Goal: Transaction & Acquisition: Download file/media

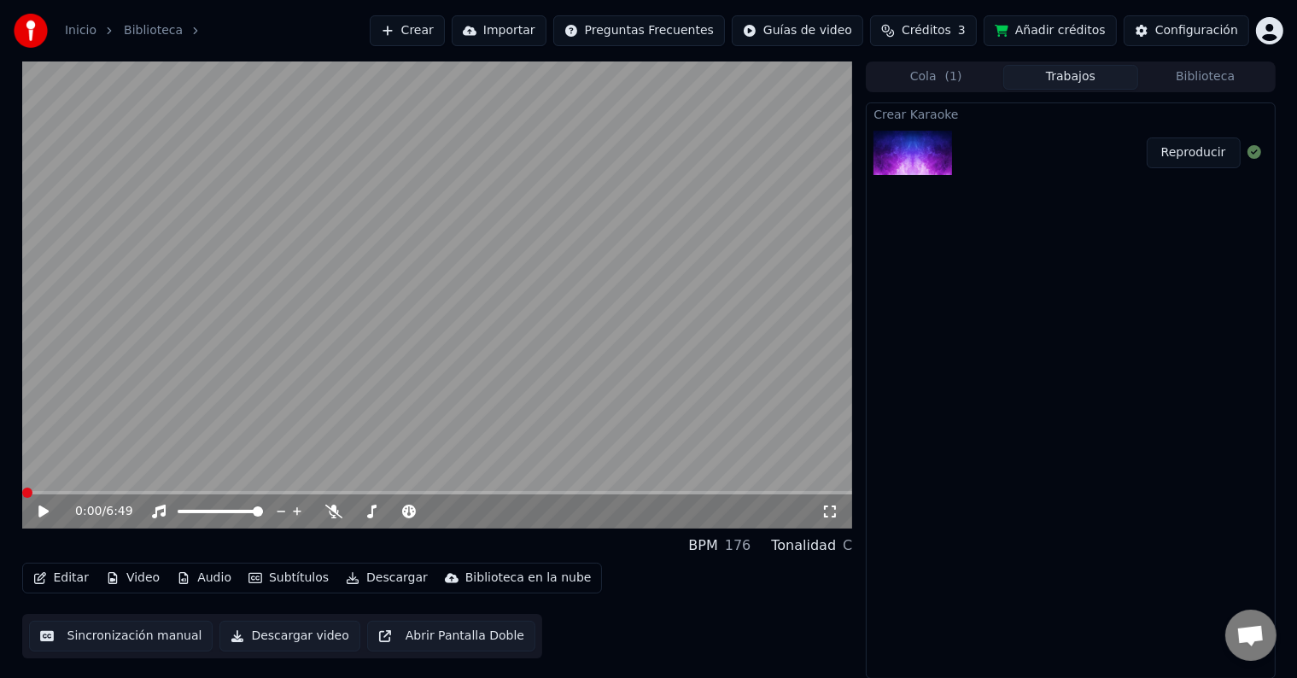
click at [22, 495] on span at bounding box center [27, 493] width 10 height 10
click at [143, 578] on button "Video" at bounding box center [132, 578] width 67 height 24
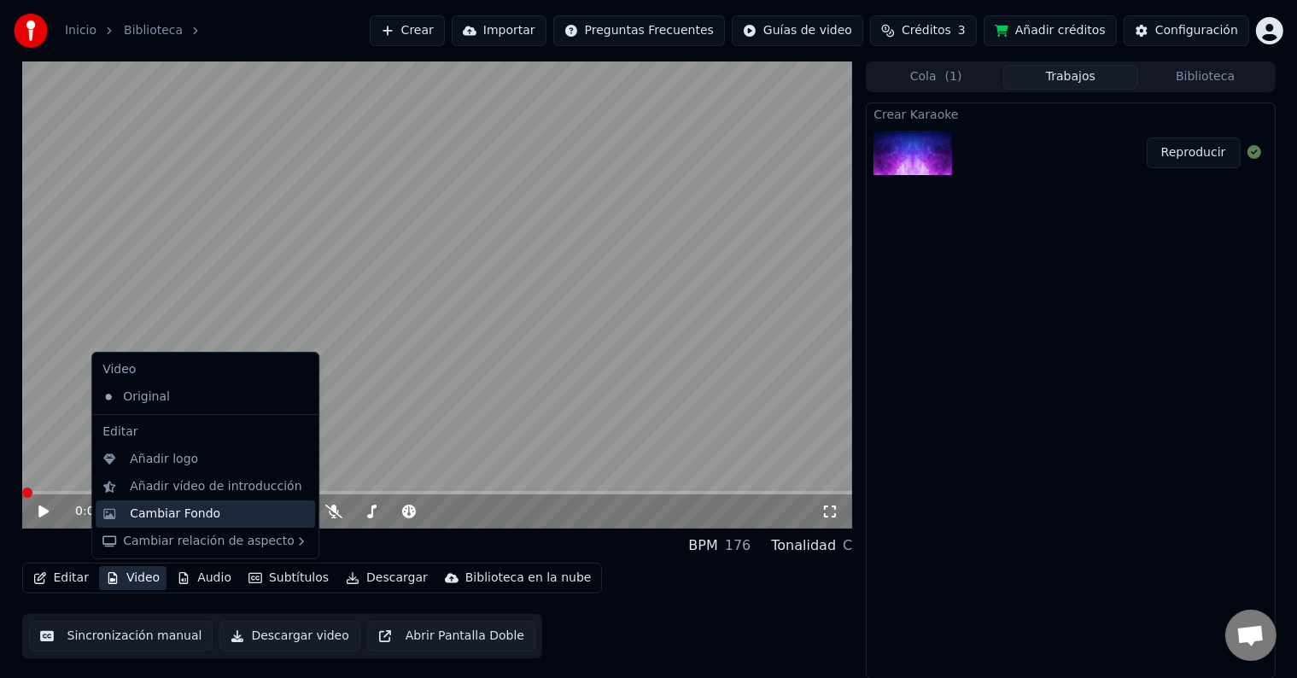
click at [186, 512] on div "Cambiar Fondo" at bounding box center [175, 513] width 91 height 17
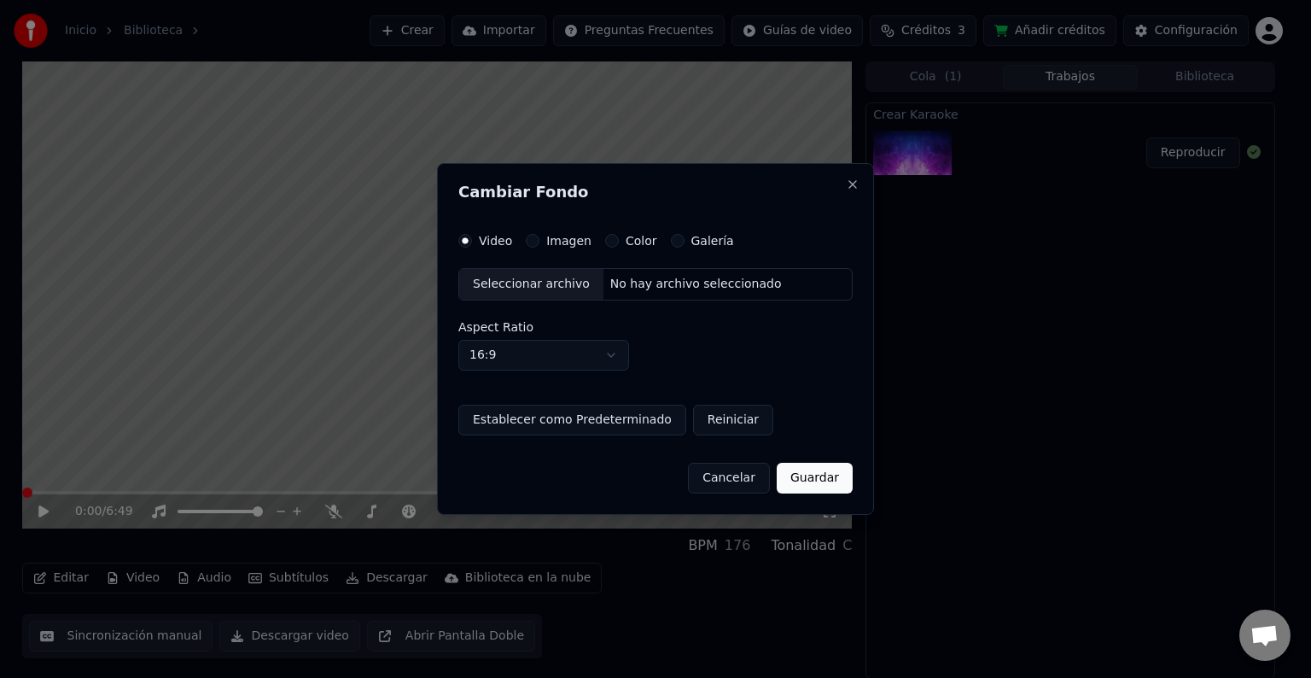
click at [540, 236] on div "Imagen" at bounding box center [559, 241] width 66 height 14
click at [533, 239] on button "Imagen" at bounding box center [533, 241] width 14 height 14
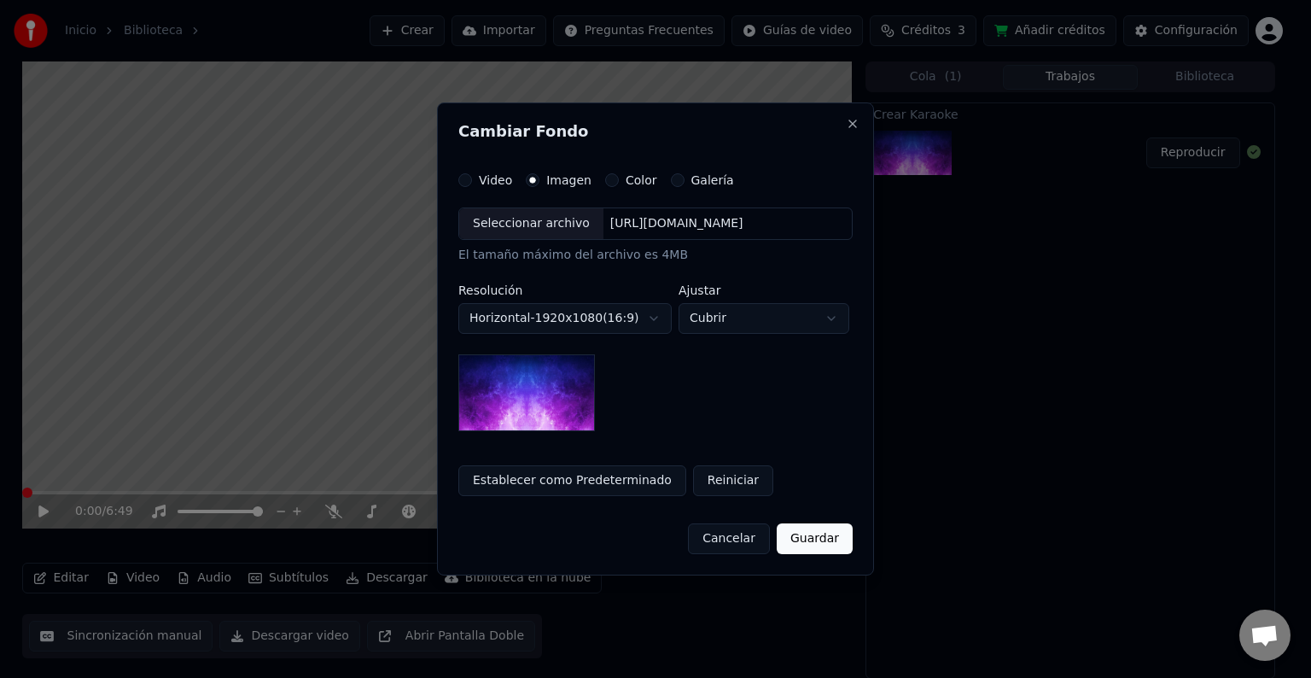
click at [533, 222] on div "Seleccionar archivo" at bounding box center [531, 223] width 144 height 31
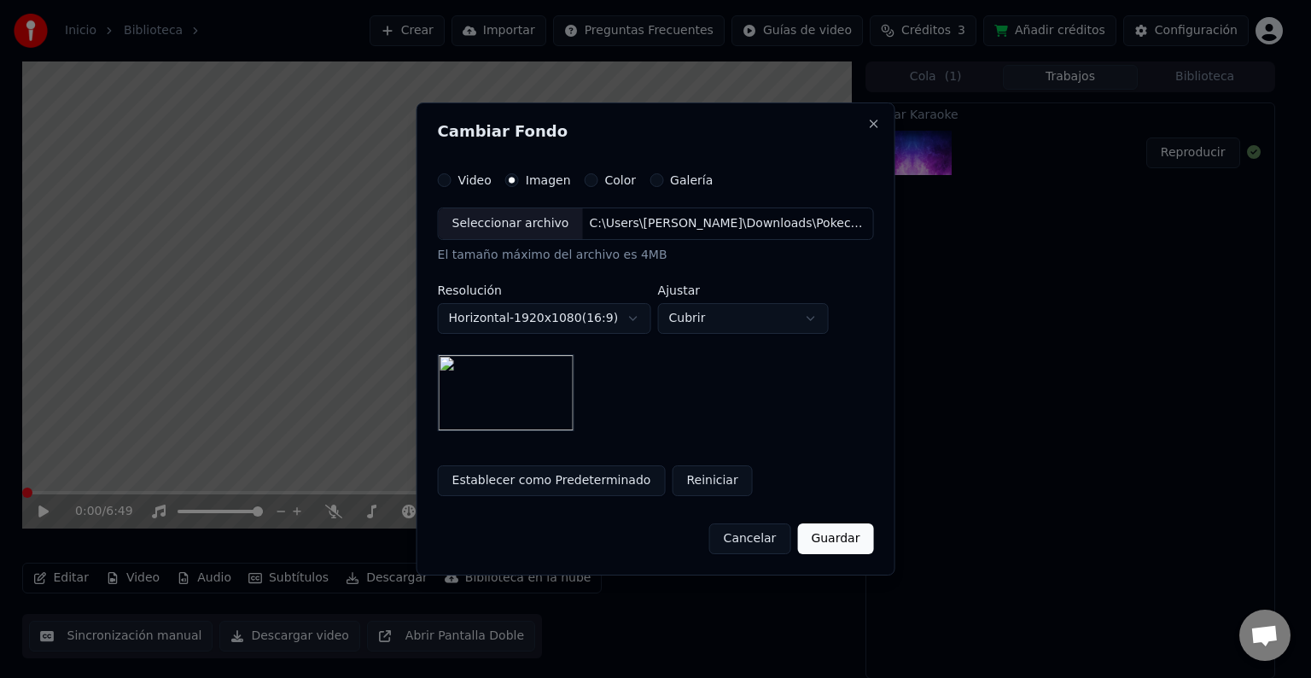
click at [856, 526] on button "Guardar" at bounding box center [835, 538] width 76 height 31
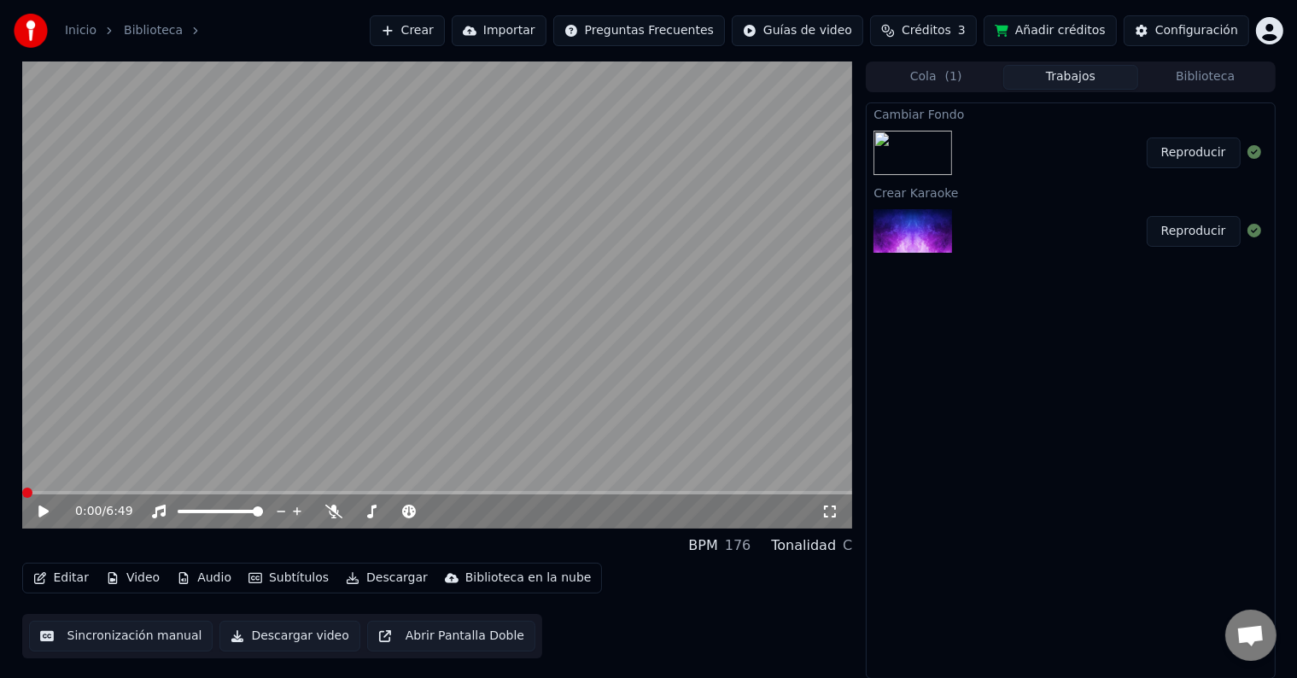
click at [1215, 154] on button "Reproducir" at bounding box center [1194, 152] width 94 height 31
click at [42, 506] on icon at bounding box center [43, 511] width 9 height 10
click at [123, 576] on button "Video" at bounding box center [132, 578] width 67 height 24
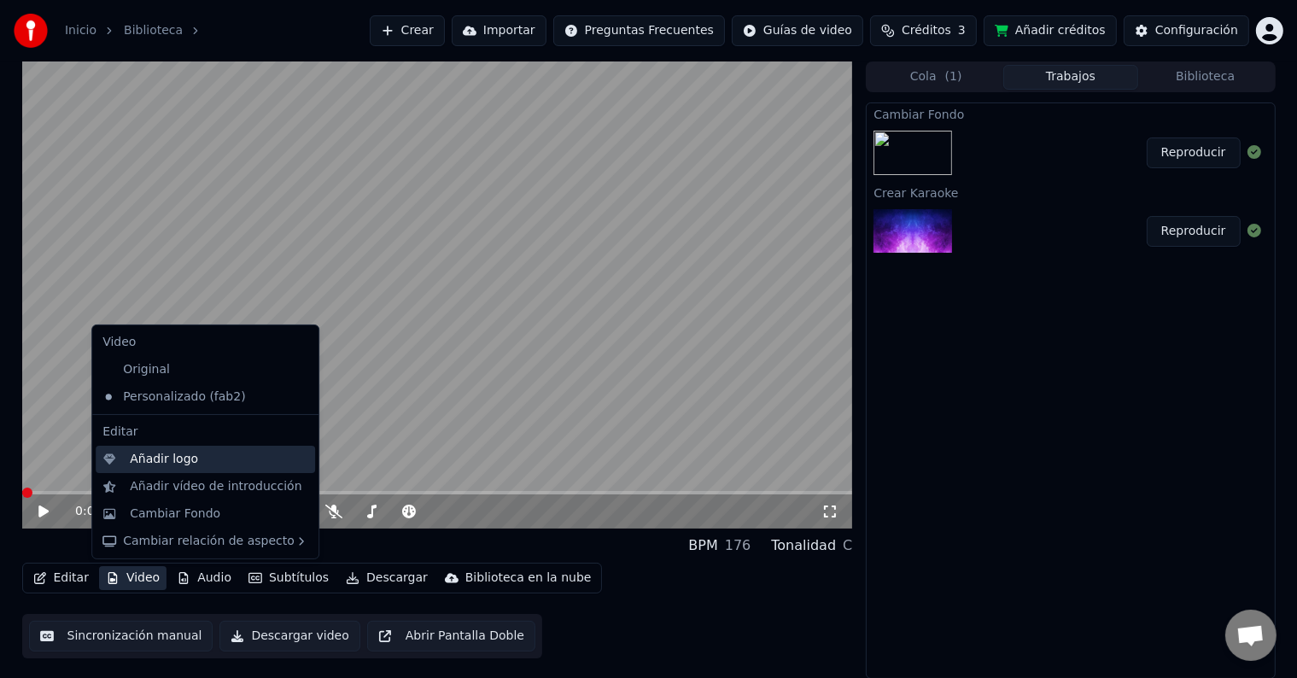
click at [173, 468] on div "Añadir logo" at bounding box center [205, 459] width 219 height 27
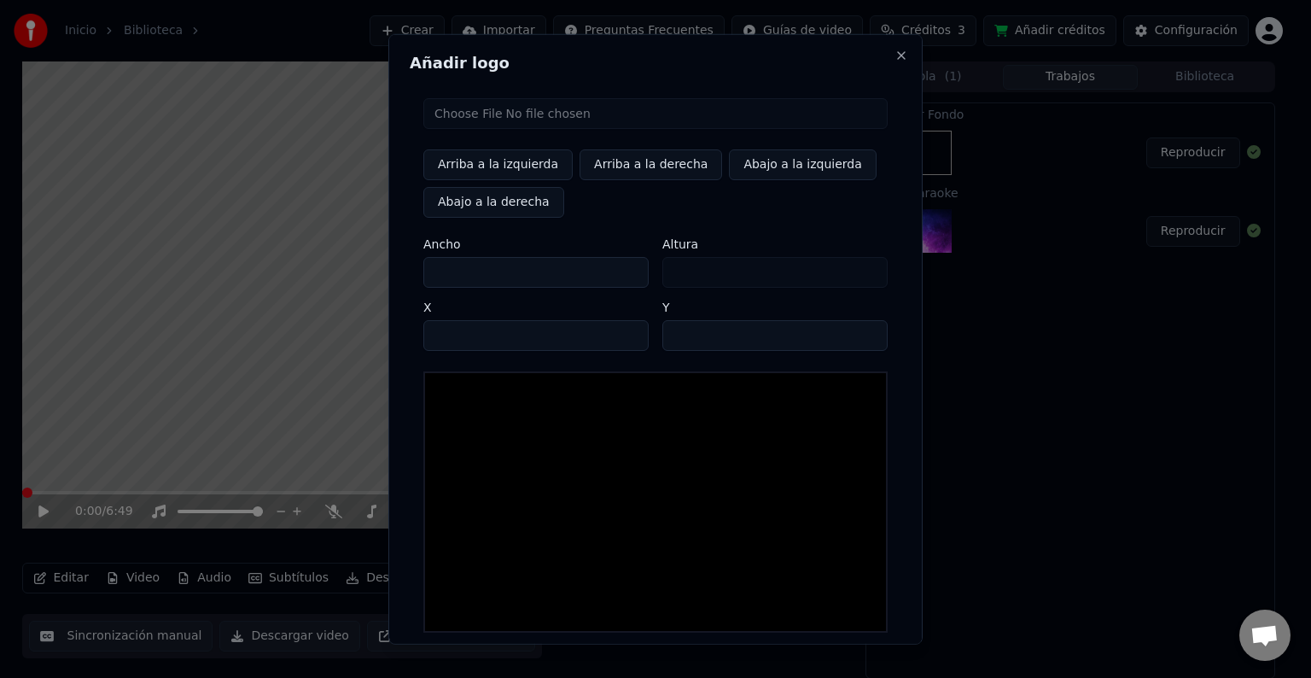
click at [482, 120] on input "file" at bounding box center [655, 113] width 464 height 31
type input "**********"
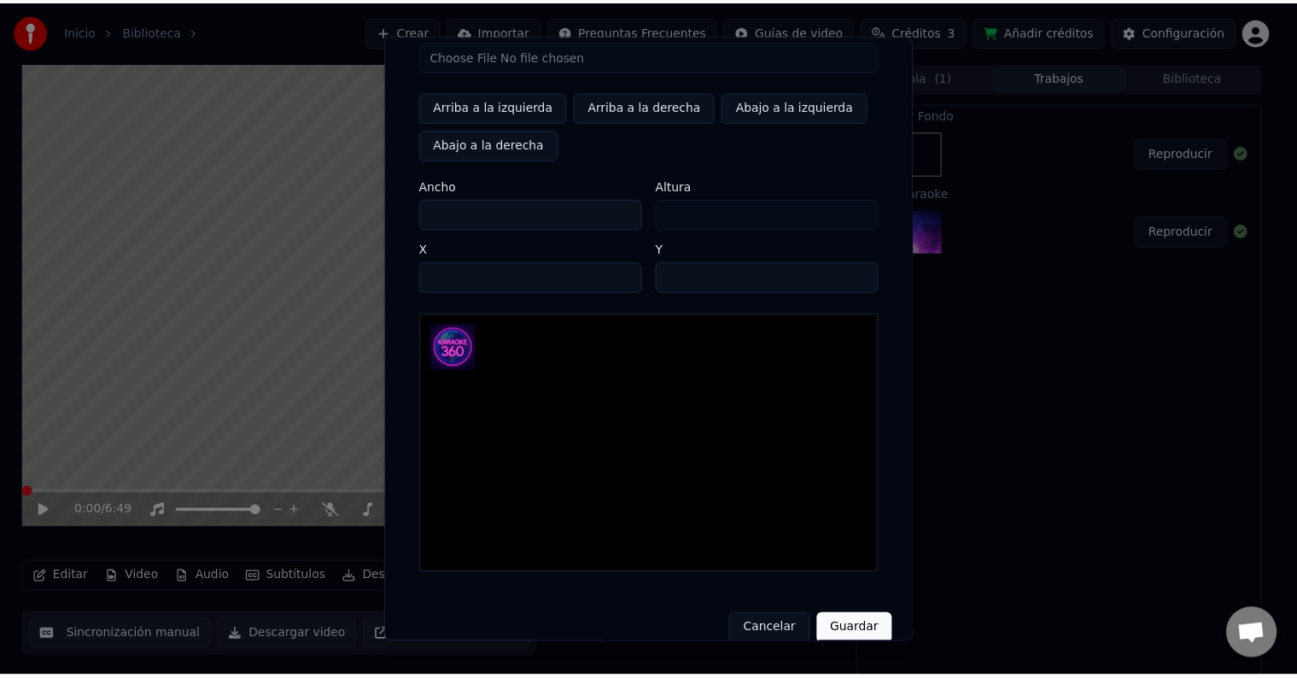
scroll to position [81, 0]
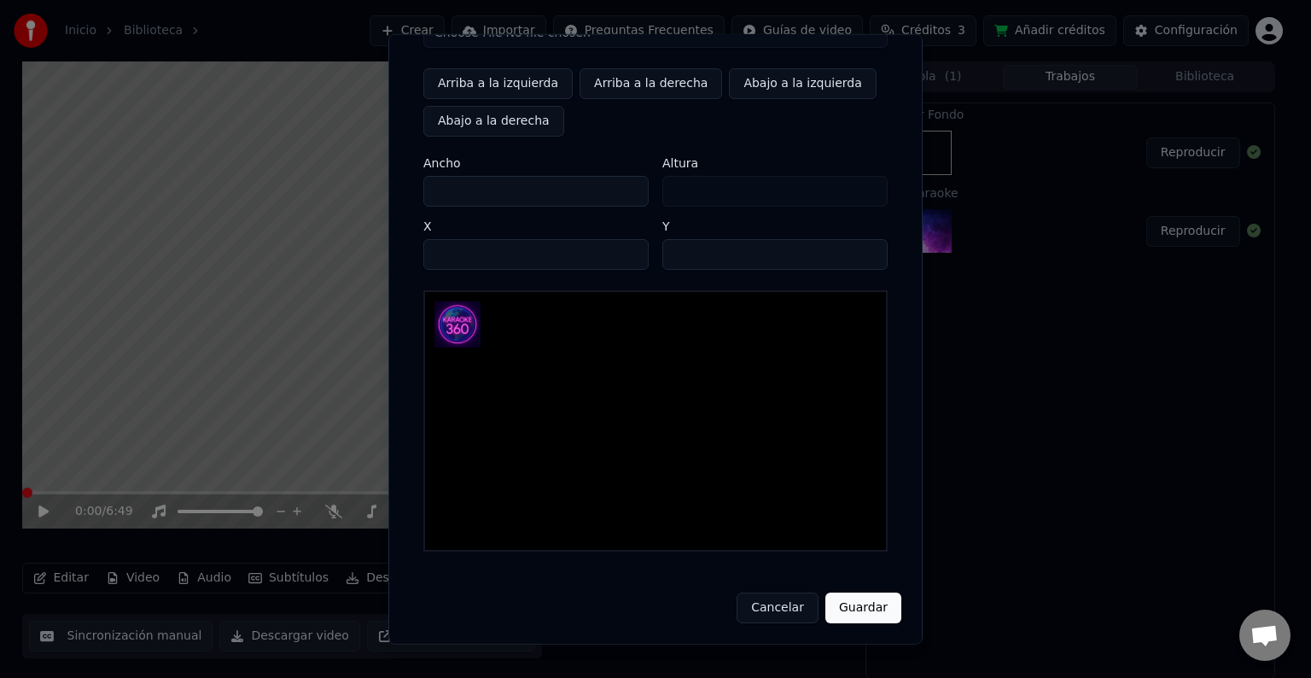
click at [868, 618] on button "Guardar" at bounding box center [864, 608] width 76 height 31
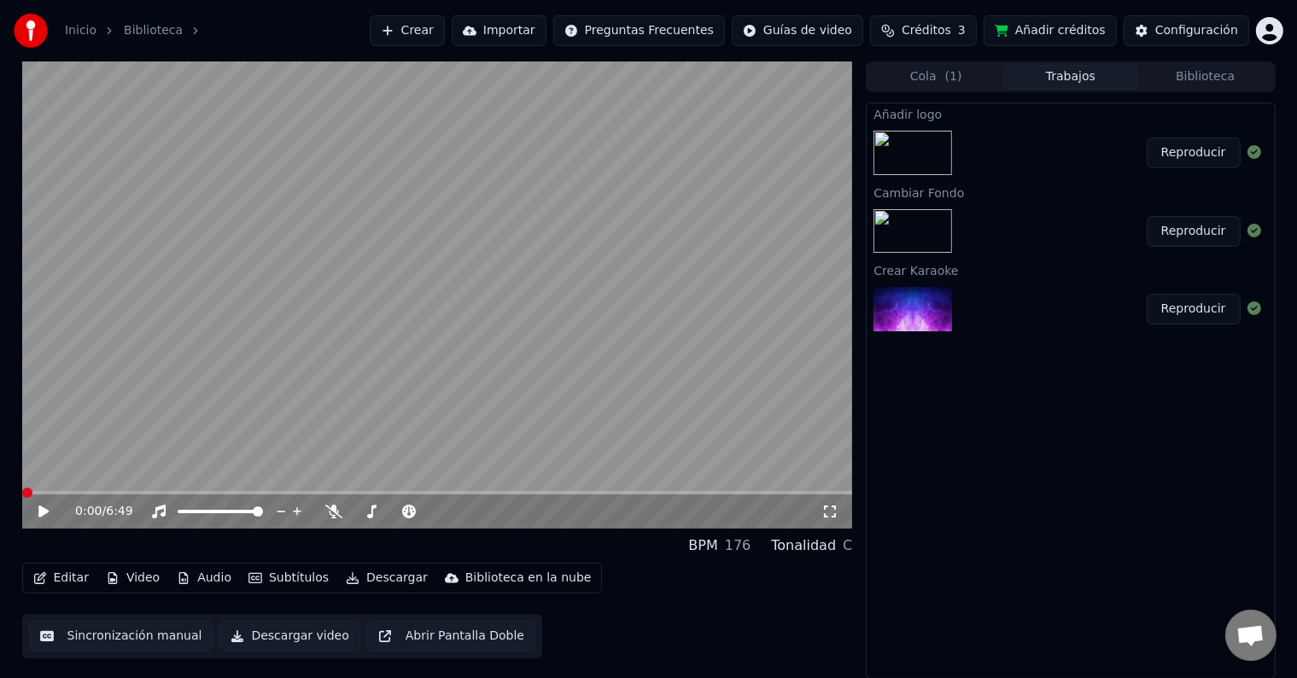
click at [1176, 154] on button "Reproducir" at bounding box center [1194, 152] width 94 height 31
click at [45, 508] on icon at bounding box center [43, 511] width 9 height 10
click at [43, 514] on icon at bounding box center [43, 511] width 10 height 12
click at [69, 492] on span at bounding box center [437, 492] width 831 height 3
click at [111, 494] on span at bounding box center [437, 492] width 831 height 3
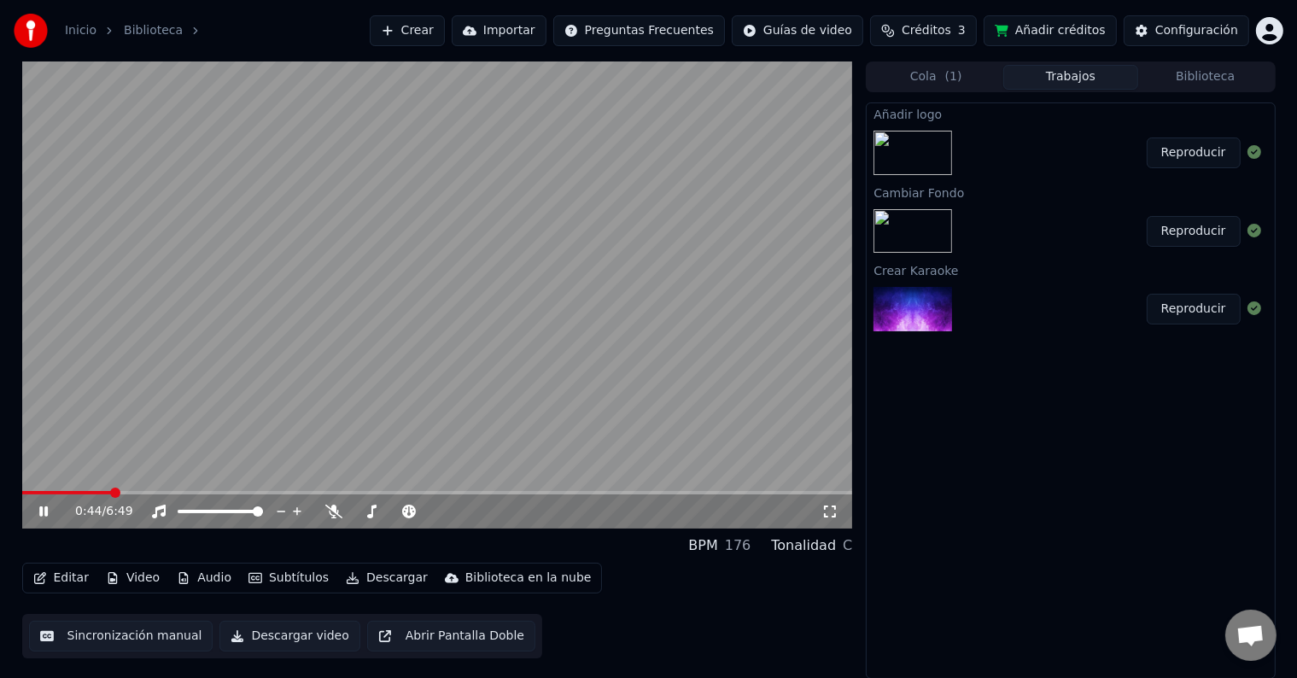
click at [144, 495] on div "0:44 / 6:49" at bounding box center [437, 511] width 831 height 34
click at [22, 491] on span at bounding box center [28, 492] width 12 height 3
click at [44, 494] on span at bounding box center [437, 492] width 831 height 3
click at [66, 492] on span at bounding box center [437, 492] width 831 height 3
click at [93, 492] on span at bounding box center [437, 492] width 831 height 3
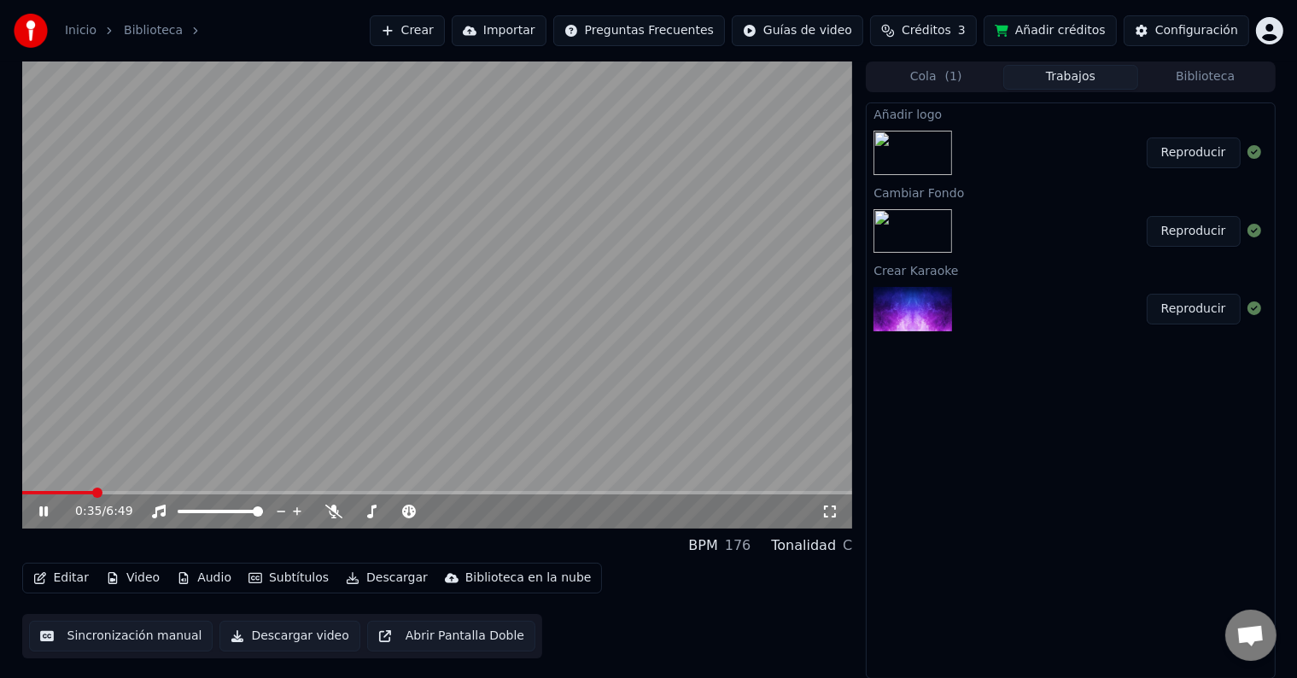
click at [123, 492] on span at bounding box center [437, 492] width 831 height 3
click at [50, 511] on icon at bounding box center [56, 512] width 40 height 14
click at [368, 575] on button "Descargar" at bounding box center [387, 578] width 96 height 24
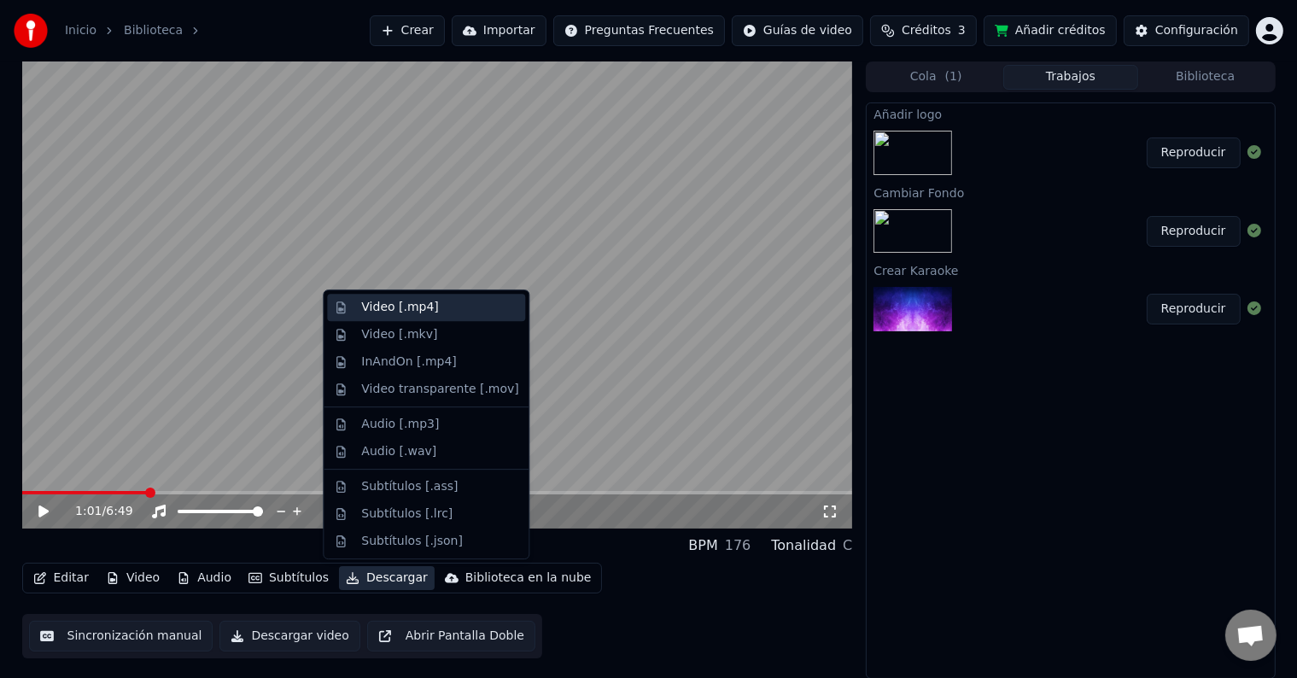
click at [402, 314] on div "Video [.mp4]" at bounding box center [399, 307] width 77 height 17
